Goal: Information Seeking & Learning: Learn about a topic

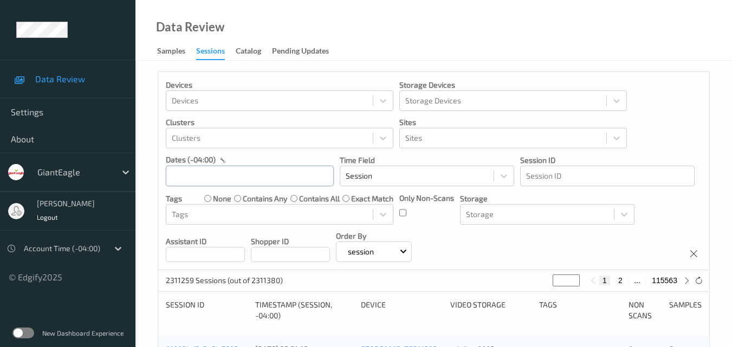
click at [222, 180] on input "text" at bounding box center [250, 176] width 168 height 21
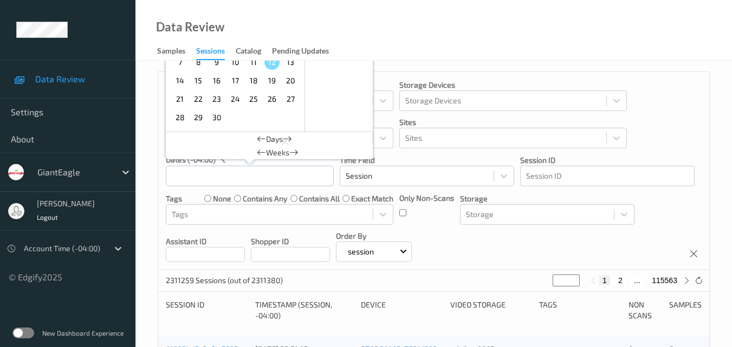
click at [217, 62] on span "9" at bounding box center [216, 62] width 15 height 15
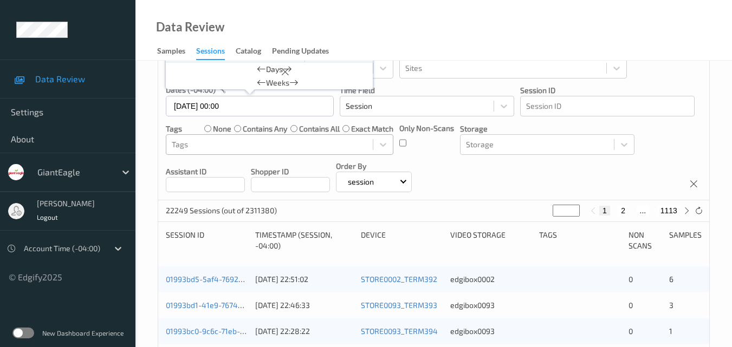
scroll to position [108, 0]
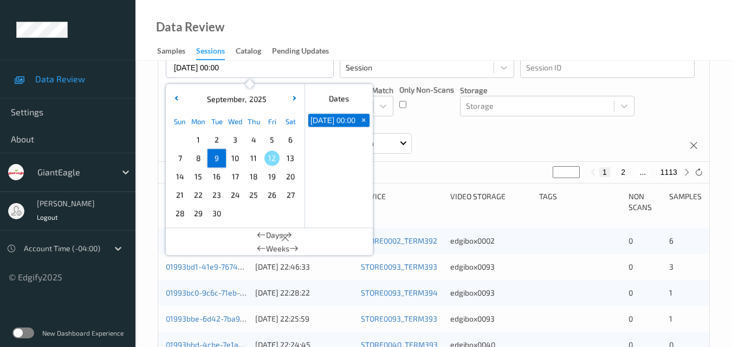
click at [216, 156] on span "9" at bounding box center [216, 158] width 15 height 15
type input "09/09/2025 00:00 -> 09/09/2025 23:59"
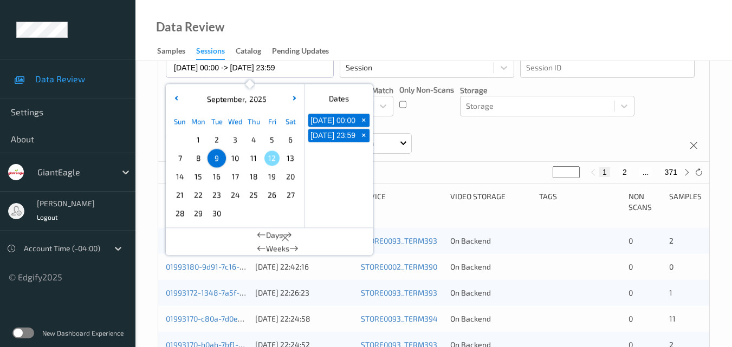
click at [471, 132] on div "Devices Devices Storage Devices Storage Devices Clusters Clusters Sites Sites d…" at bounding box center [433, 63] width 551 height 198
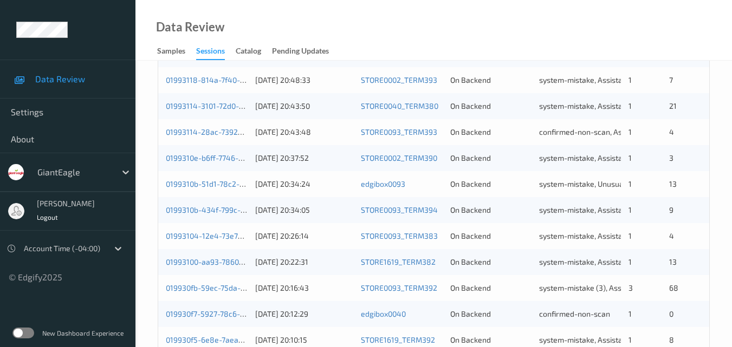
scroll to position [554, 0]
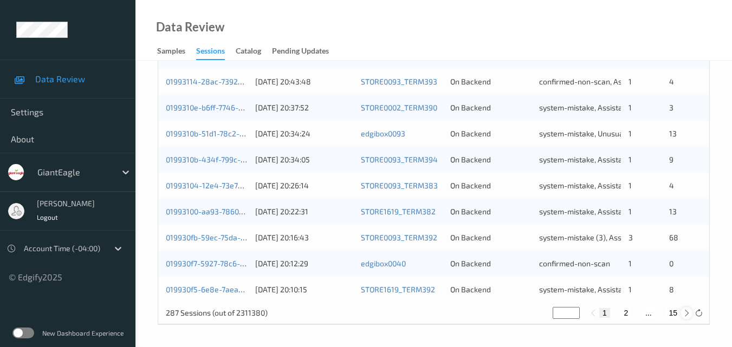
click at [684, 314] on icon at bounding box center [687, 313] width 8 height 8
type input "*"
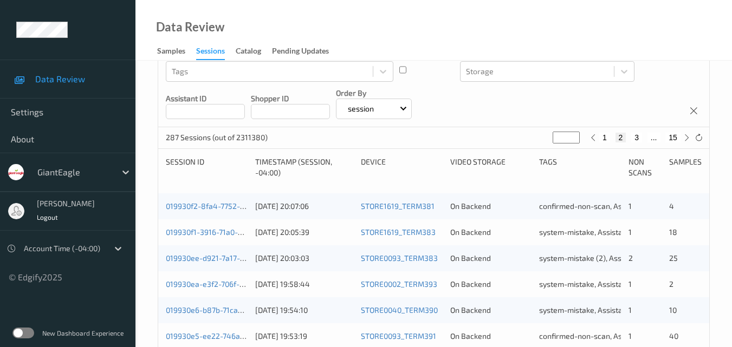
scroll to position [163, 0]
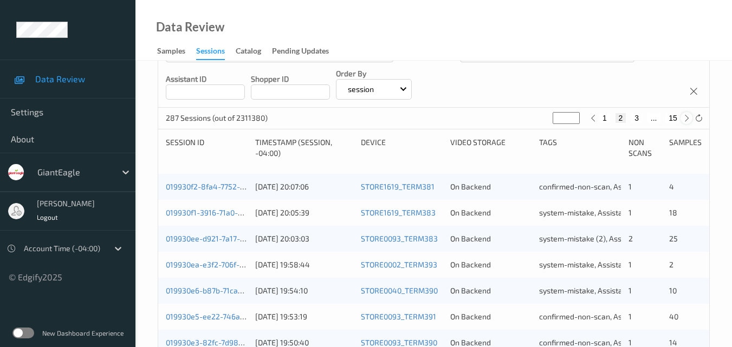
click at [689, 116] on icon at bounding box center [687, 118] width 8 height 8
type input "*"
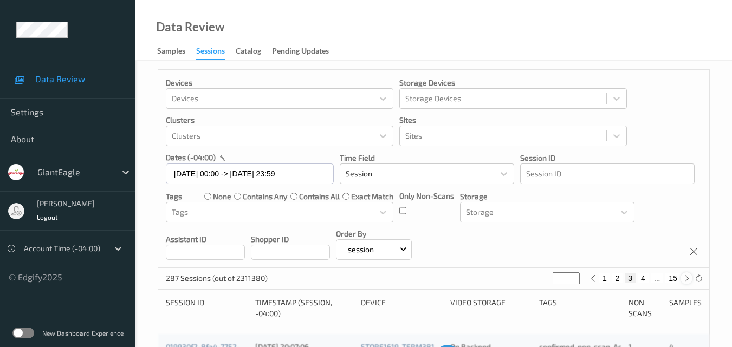
click at [689, 116] on div "Devices Devices Storage Devices Storage Devices Clusters Clusters Sites Sites d…" at bounding box center [433, 169] width 551 height 198
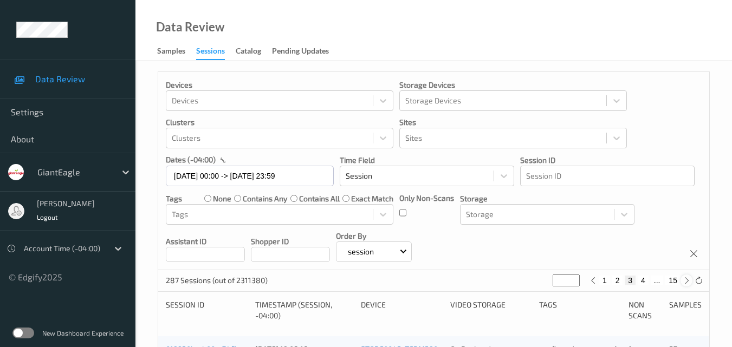
click at [685, 278] on icon at bounding box center [687, 281] width 8 height 8
type input "*"
click at [685, 278] on icon at bounding box center [687, 281] width 8 height 8
type input "*"
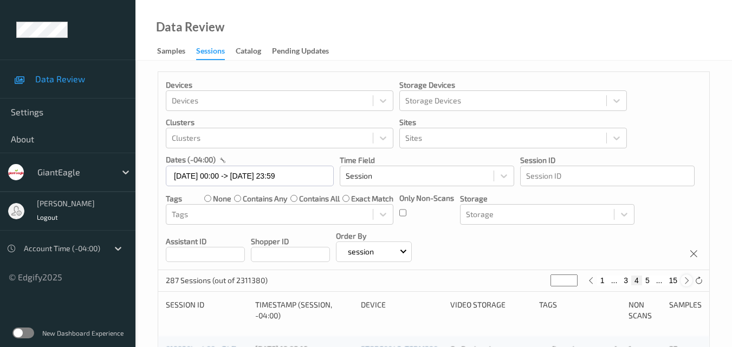
type input "*"
click at [685, 278] on icon at bounding box center [687, 281] width 8 height 8
type input "*"
click at [685, 278] on icon at bounding box center [687, 281] width 8 height 8
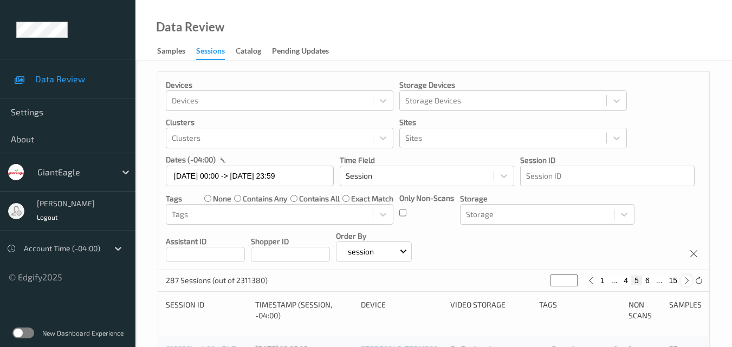
type input "*"
click at [685, 278] on icon at bounding box center [687, 281] width 8 height 8
type input "*"
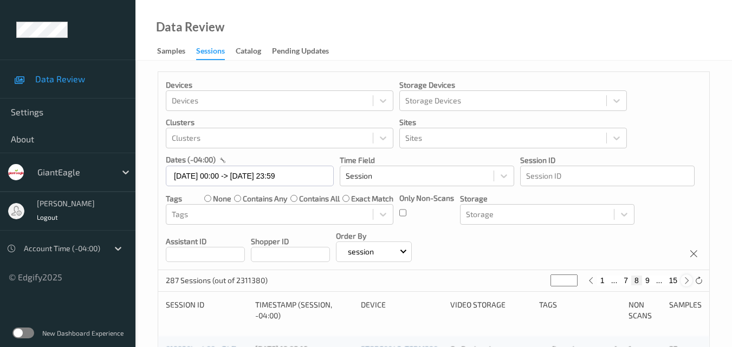
click at [685, 278] on icon at bounding box center [687, 281] width 8 height 8
type input "*"
click at [685, 278] on icon at bounding box center [687, 281] width 8 height 8
type input "**"
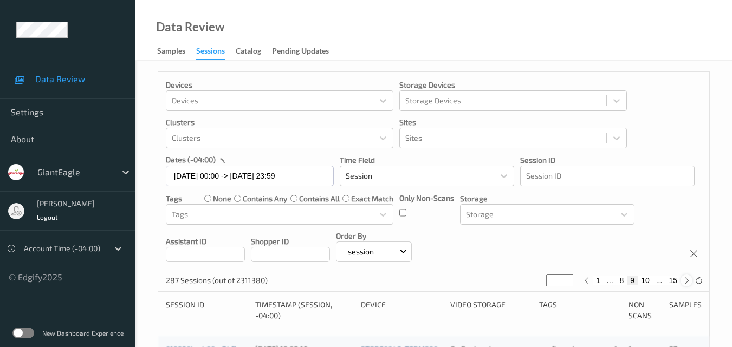
type input "**"
click at [685, 278] on icon at bounding box center [687, 281] width 8 height 8
type input "**"
click at [685, 278] on icon at bounding box center [687, 281] width 8 height 8
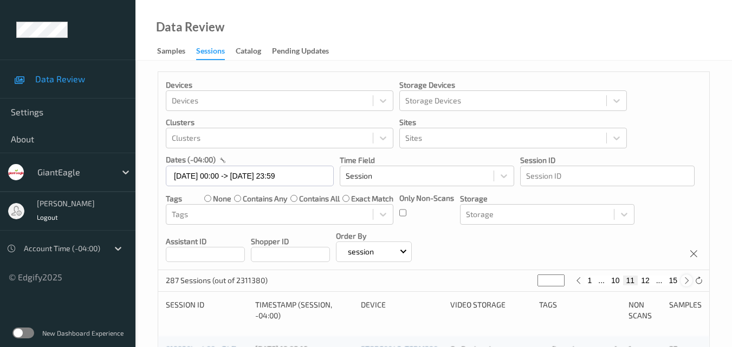
type input "**"
click at [685, 278] on icon at bounding box center [687, 281] width 8 height 8
type input "**"
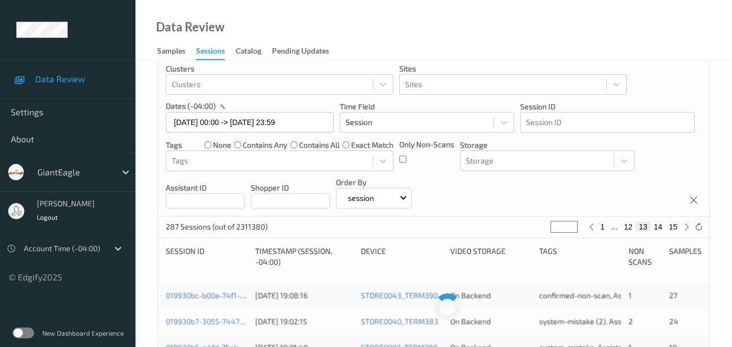
scroll to position [108, 0]
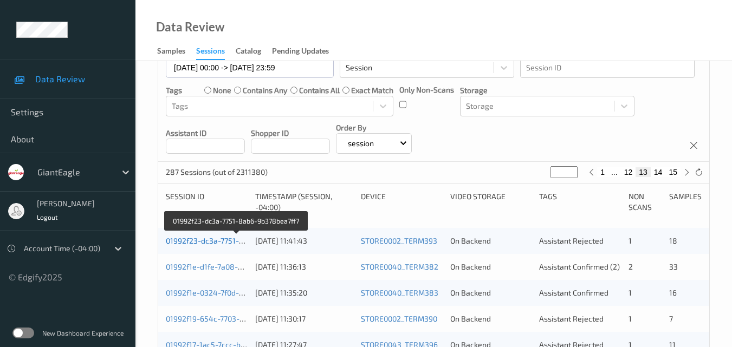
click at [208, 238] on link "01992f23-dc3a-7751-8ab6-9b378bea7ff7" at bounding box center [237, 240] width 142 height 9
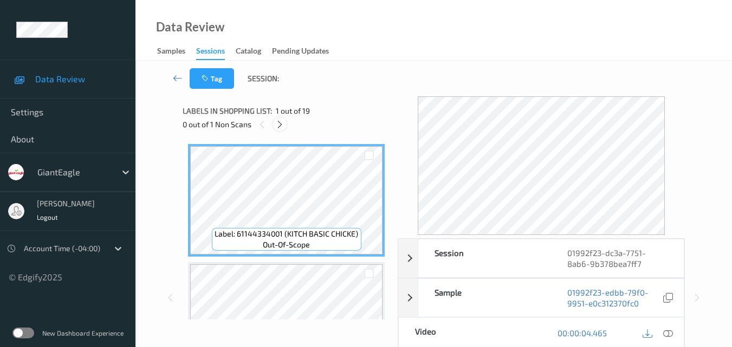
click at [277, 120] on icon at bounding box center [279, 125] width 9 height 10
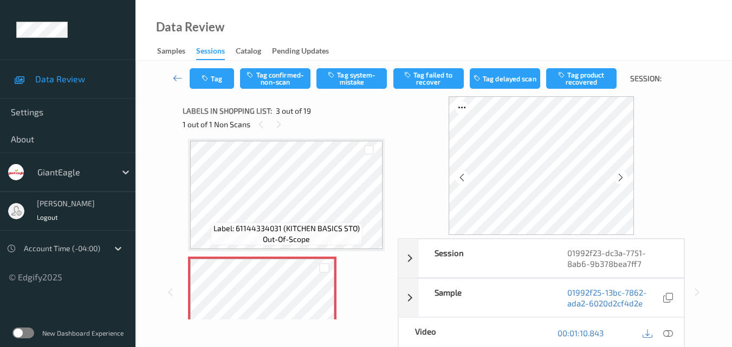
scroll to position [232, 0]
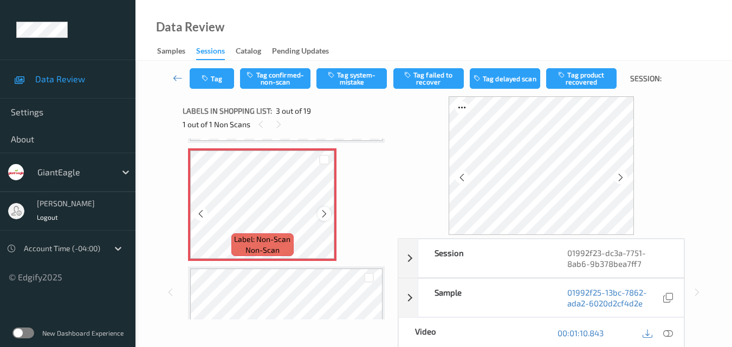
click at [321, 217] on icon at bounding box center [324, 214] width 9 height 10
click at [668, 331] on icon at bounding box center [668, 333] width 10 height 10
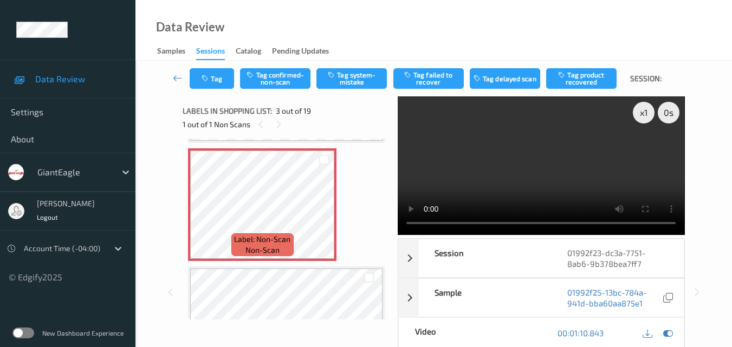
click at [525, 157] on video at bounding box center [541, 165] width 287 height 139
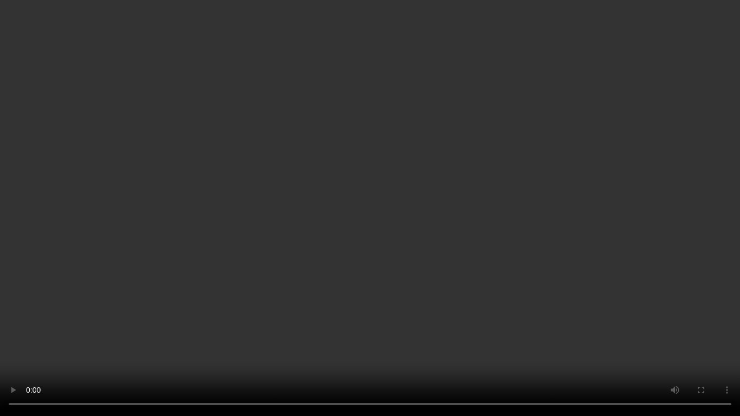
click at [410, 278] on video at bounding box center [370, 208] width 740 height 416
click at [384, 248] on video at bounding box center [370, 208] width 740 height 416
click at [331, 218] on video at bounding box center [370, 208] width 740 height 416
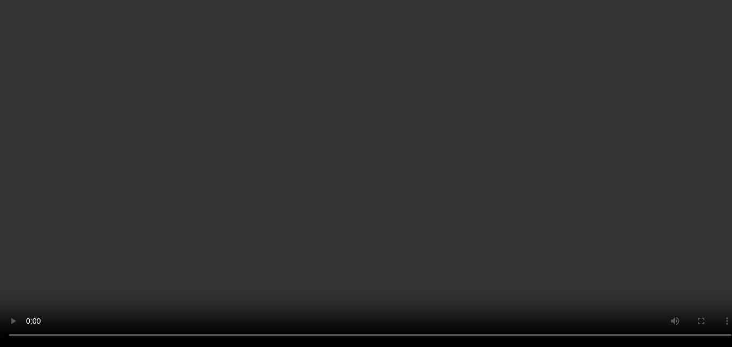
scroll to position [124, 0]
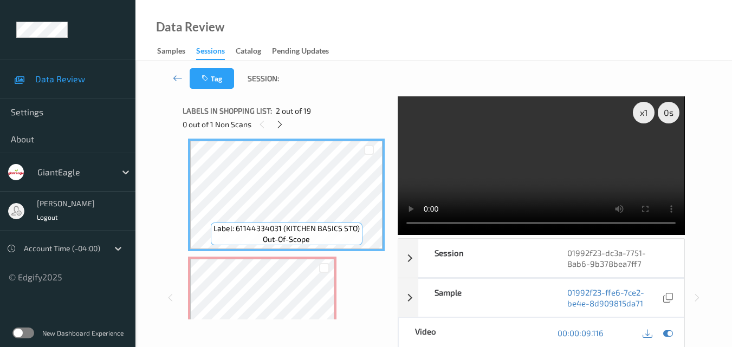
click at [551, 188] on video at bounding box center [541, 165] width 287 height 139
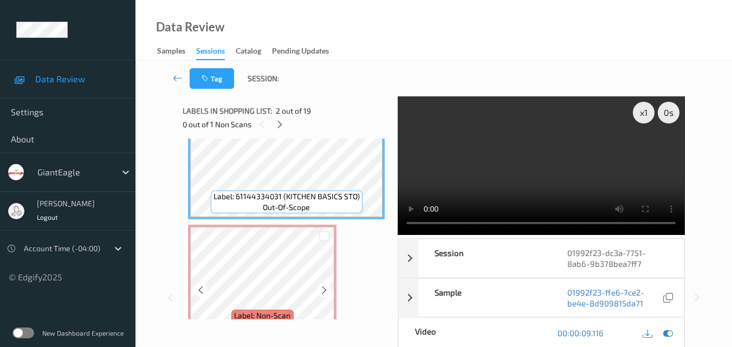
scroll to position [178, 0]
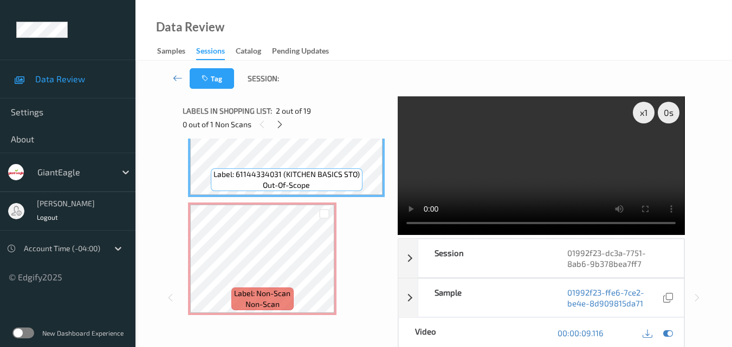
click at [570, 134] on video at bounding box center [541, 165] width 287 height 139
click at [323, 266] on icon at bounding box center [324, 268] width 9 height 10
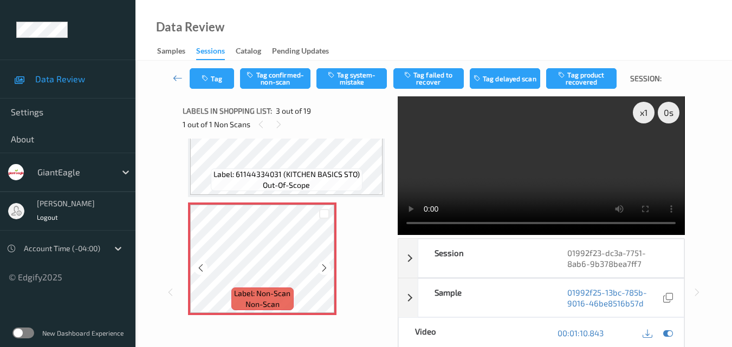
click at [323, 266] on icon at bounding box center [324, 268] width 9 height 10
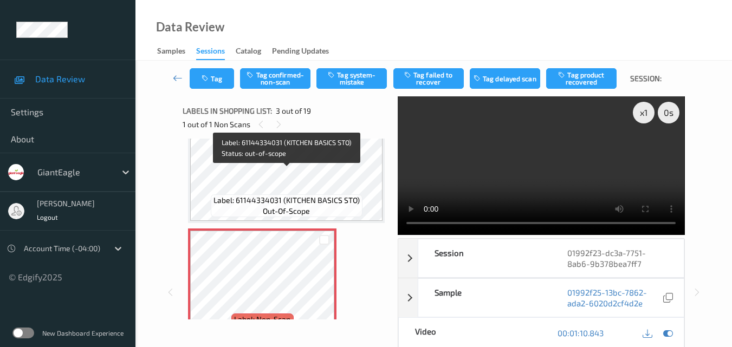
scroll to position [124, 0]
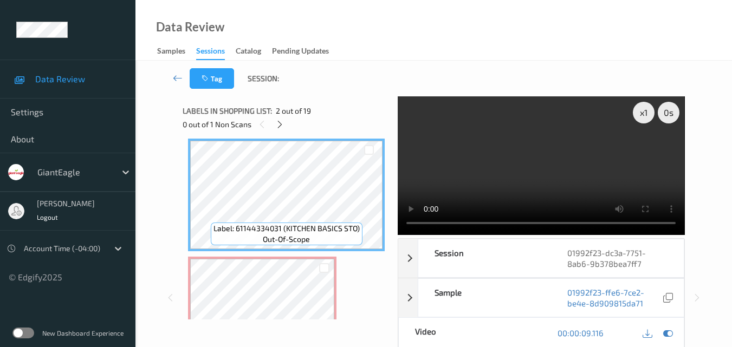
click at [541, 169] on video at bounding box center [541, 165] width 287 height 139
click at [498, 157] on video at bounding box center [541, 165] width 287 height 139
click at [535, 170] on video at bounding box center [541, 165] width 287 height 139
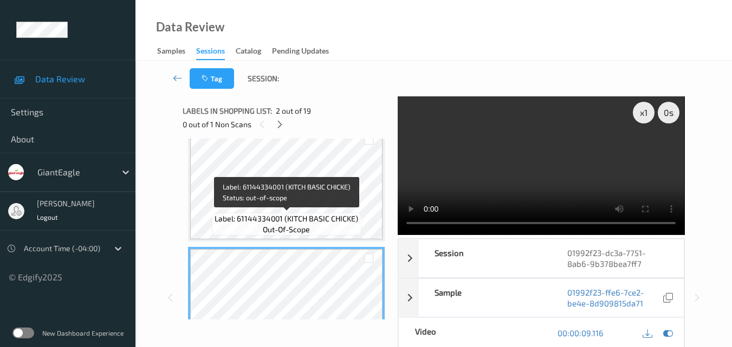
scroll to position [69, 0]
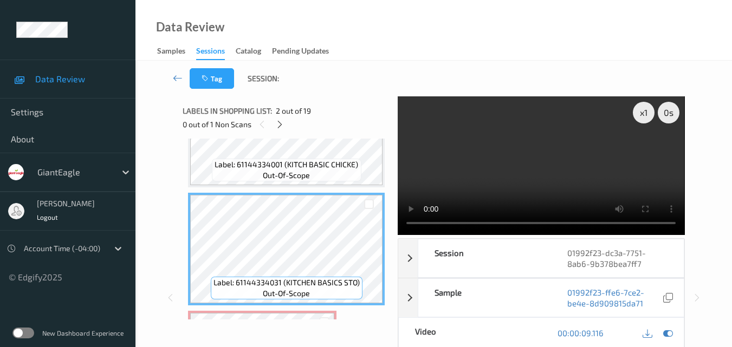
click at [553, 187] on video at bounding box center [541, 165] width 287 height 139
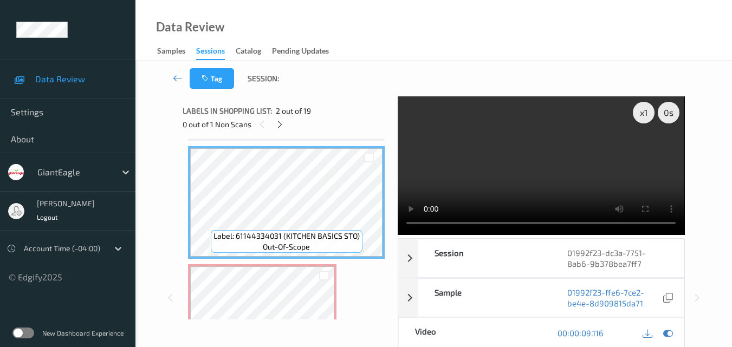
scroll to position [178, 0]
